Goal: Find contact information

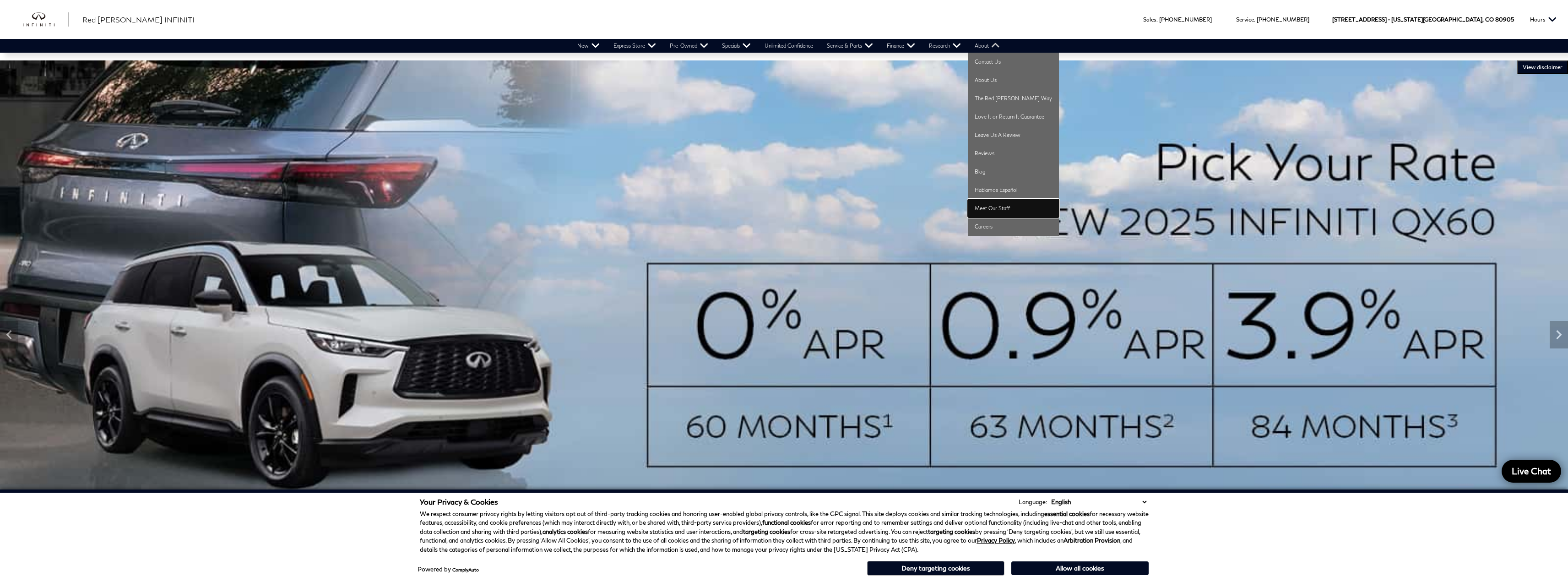
click at [1003, 215] on link "Meet Our Staff" at bounding box center [1013, 208] width 91 height 18
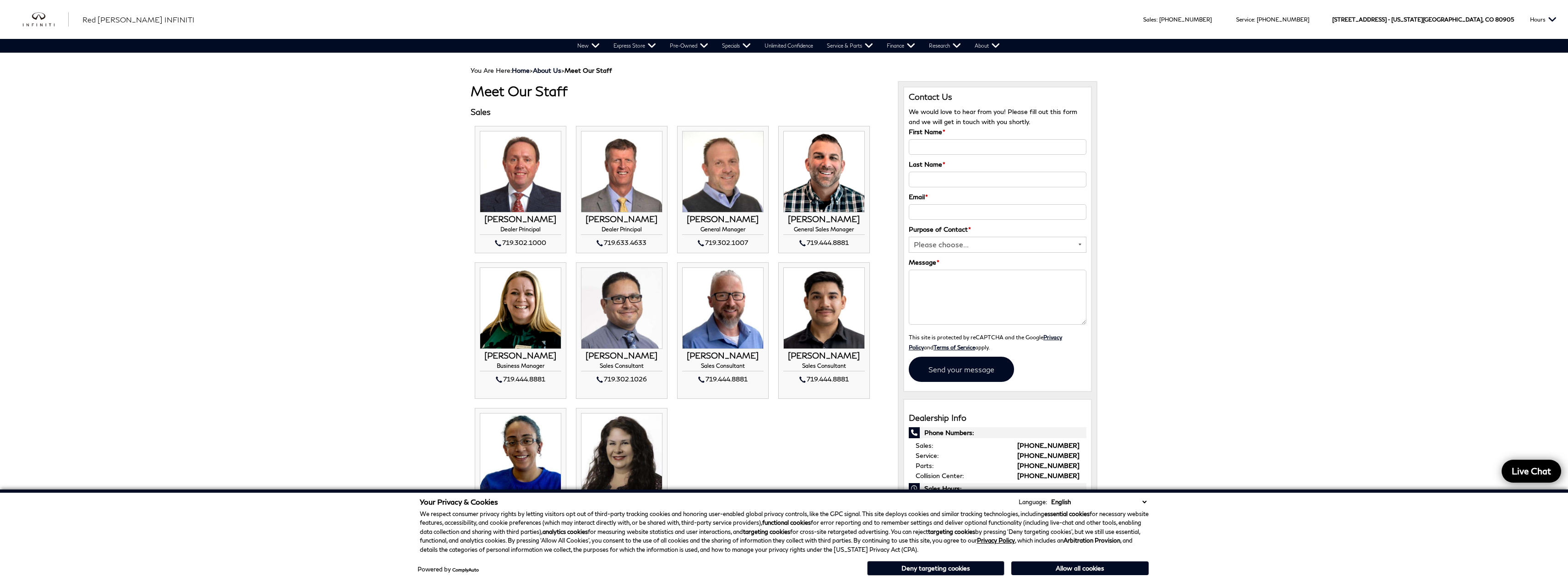
click at [1083, 567] on button "Allow all cookies" at bounding box center [1080, 568] width 138 height 14
